Goal: Information Seeking & Learning: Learn about a topic

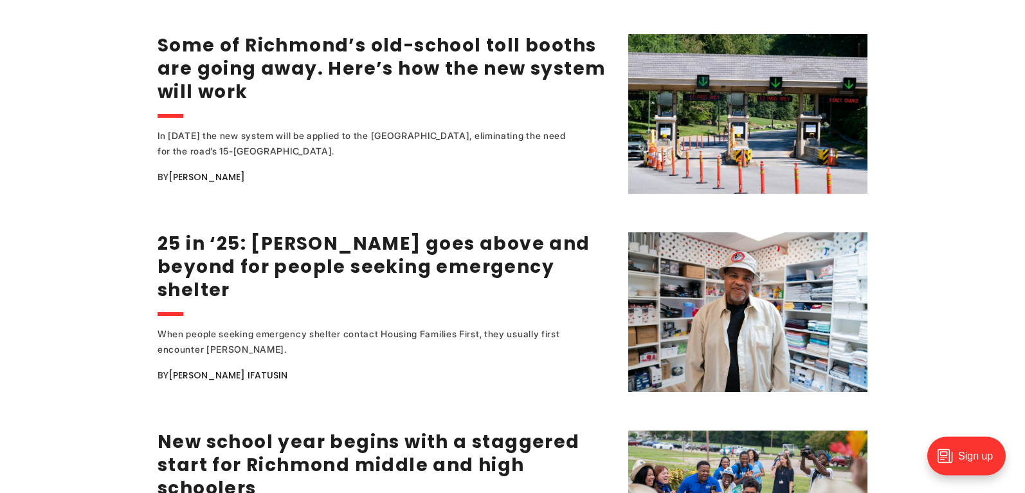
scroll to position [1705, 0]
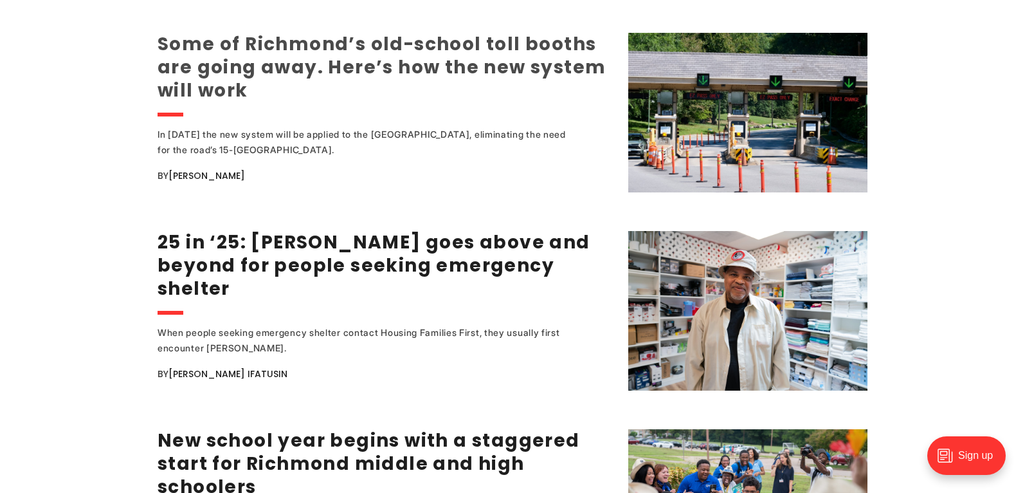
click at [276, 66] on link "Some of Richmond’s old-school toll booths are going away. Here’s how the new sy…" at bounding box center [382, 67] width 448 height 71
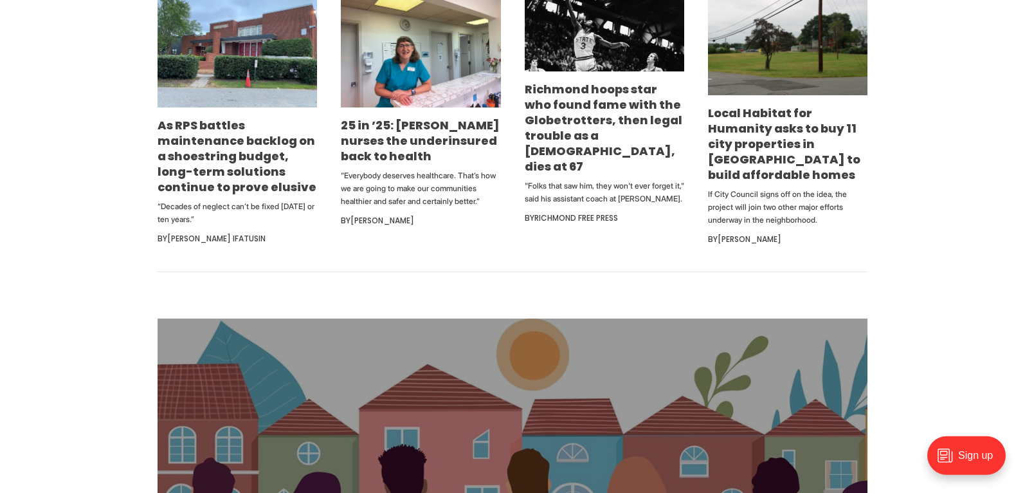
scroll to position [721, 0]
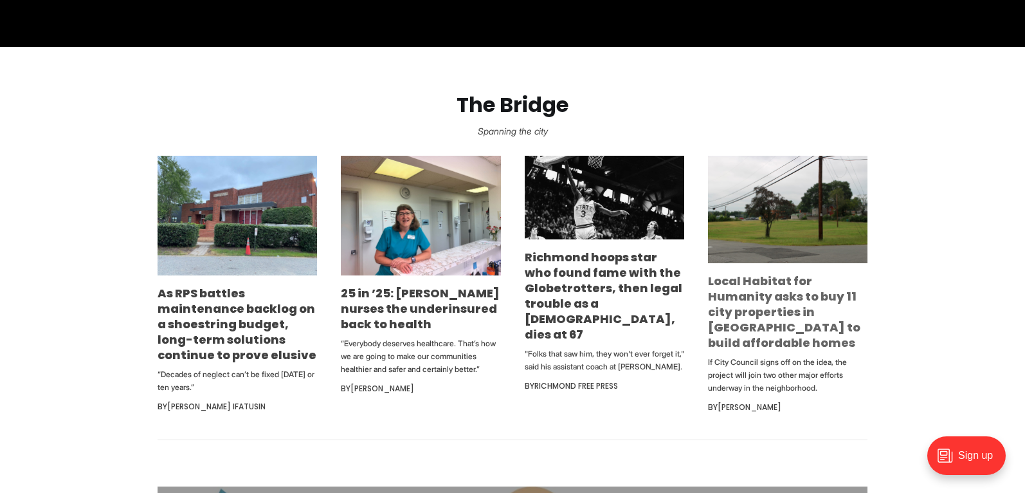
click at [756, 325] on link "Local Habitat for Humanity asks to buy 11 city properties in [GEOGRAPHIC_DATA] …" at bounding box center [784, 312] width 152 height 78
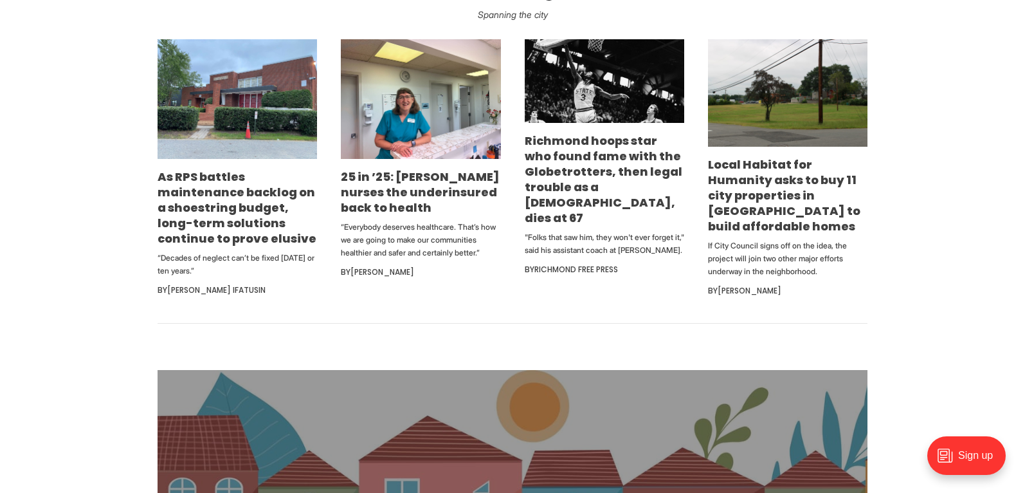
scroll to position [787, 0]
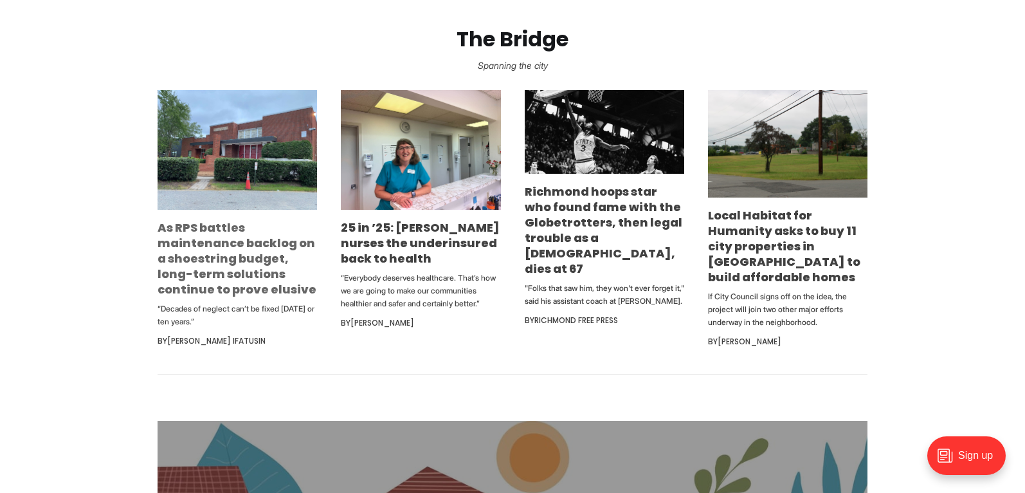
click at [224, 262] on link "As RPS battles maintenance backlog on a shoestring budget, long-term solutions …" at bounding box center [237, 258] width 159 height 78
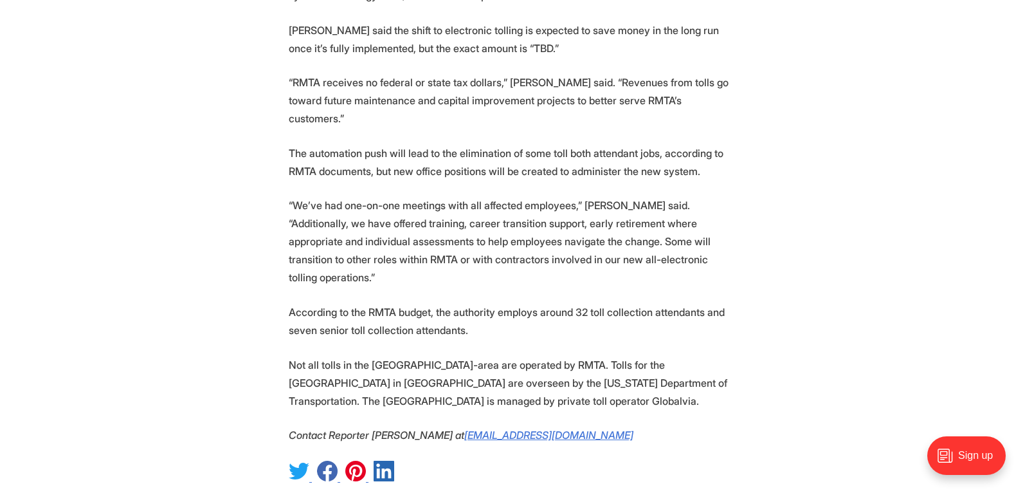
scroll to position [2296, 0]
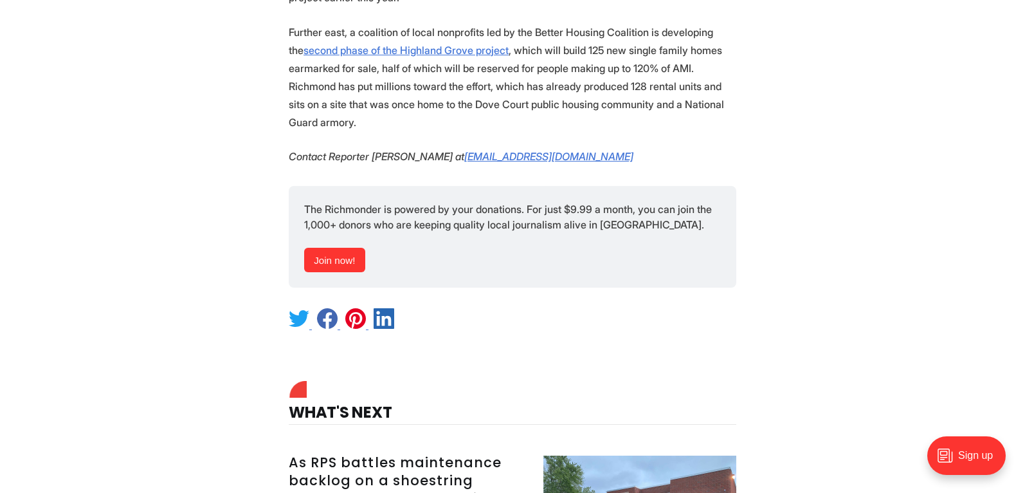
scroll to position [1705, 0]
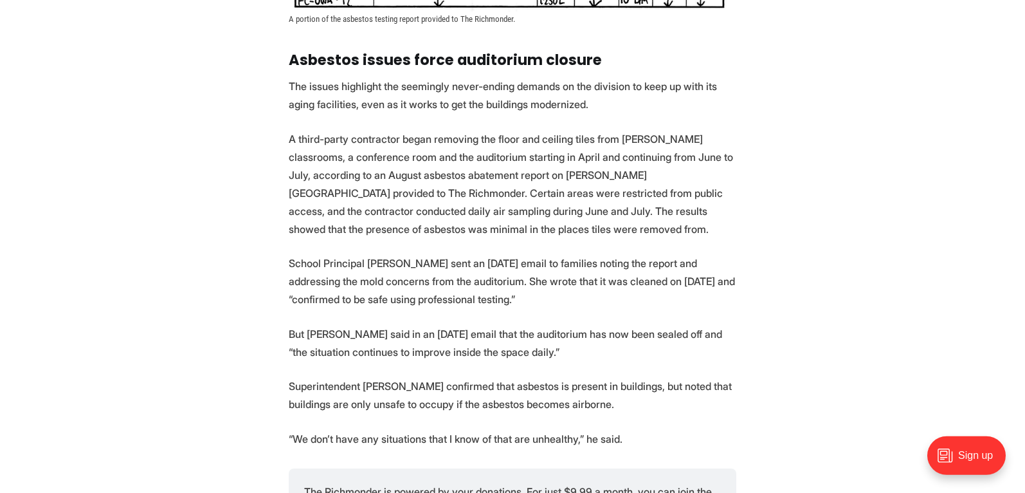
scroll to position [1902, 0]
